Goal: Task Accomplishment & Management: Use online tool/utility

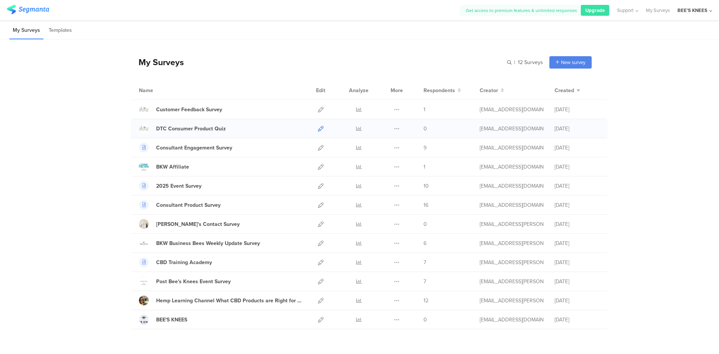
click at [318, 127] on icon at bounding box center [321, 129] width 6 height 6
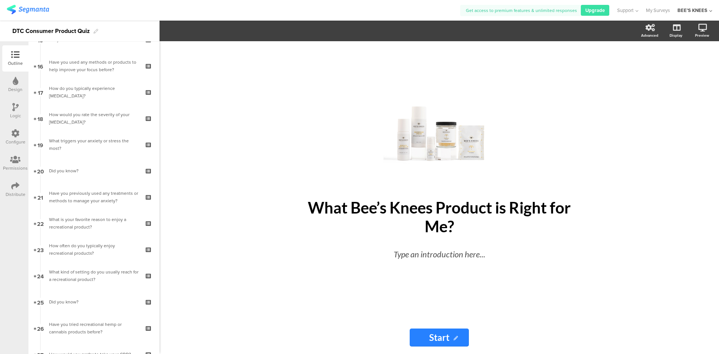
scroll to position [521, 0]
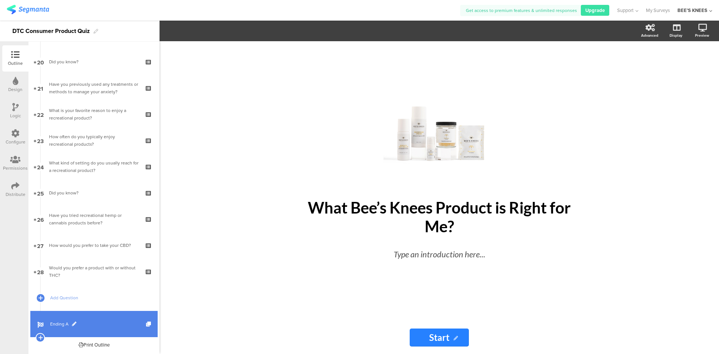
click at [122, 320] on span "Ending A" at bounding box center [98, 323] width 96 height 7
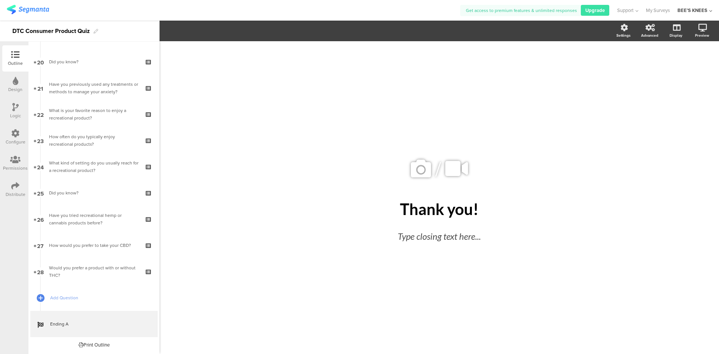
click at [534, 116] on div "/ Thank you! Thank you! Type closing text here..." at bounding box center [439, 193] width 315 height 305
click at [626, 64] on div at bounding box center [618, 64] width 29 height 13
click at [624, 65] on label at bounding box center [620, 64] width 10 height 6
click at [0, 0] on input "checkbox" at bounding box center [0, 0] width 0 height 0
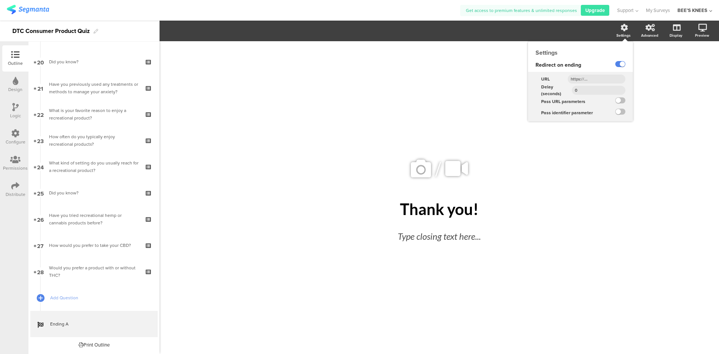
click at [606, 76] on input "text" at bounding box center [597, 79] width 58 height 9
click at [617, 65] on label at bounding box center [620, 64] width 10 height 6
click at [0, 0] on input "checkbox" at bounding box center [0, 0] width 0 height 0
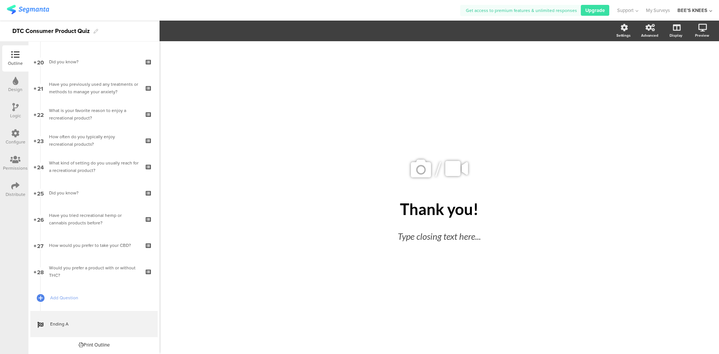
click at [591, 192] on div "/ Thank you! Thank you! Type closing text here..." at bounding box center [439, 193] width 315 height 305
click at [621, 37] on div "Settings" at bounding box center [624, 36] width 14 height 6
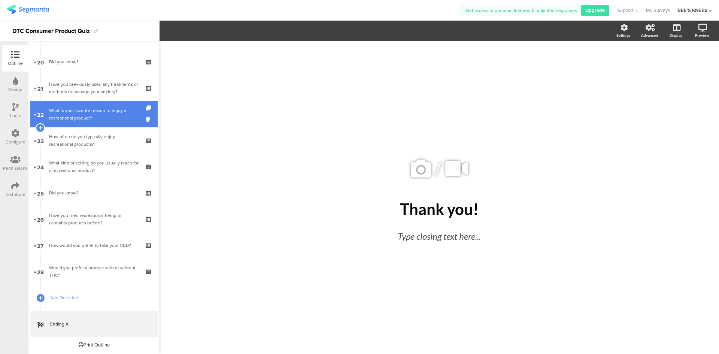
click at [108, 115] on div "What is your favorite reason to enjoy a recreational product?" at bounding box center [94, 114] width 90 height 15
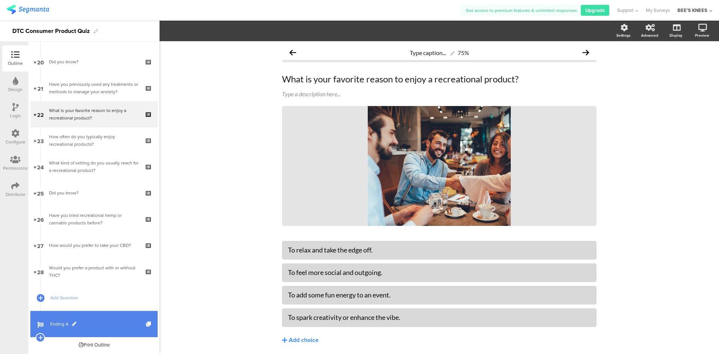
click at [92, 322] on span "Ending A" at bounding box center [98, 323] width 96 height 7
